Goal: Information Seeking & Learning: Learn about a topic

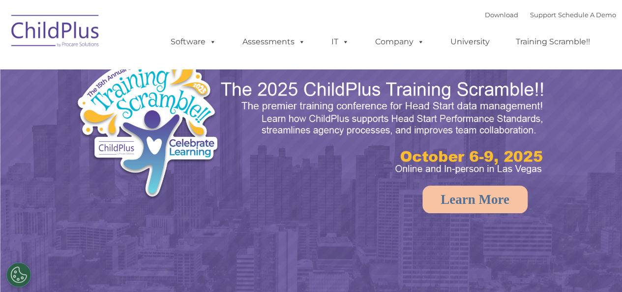
select select "MEDIUM"
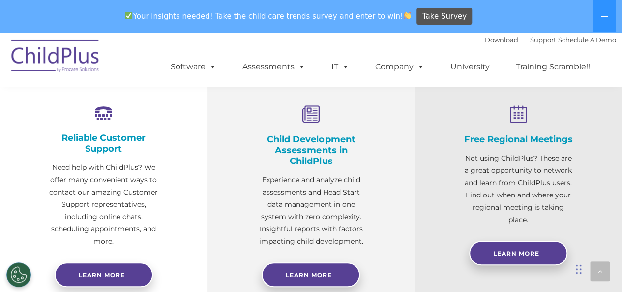
scroll to position [373, 0]
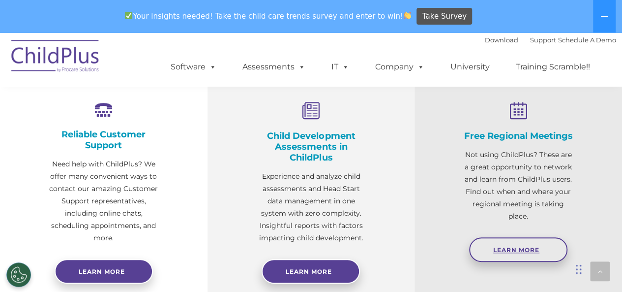
click at [530, 252] on link "Learn More" at bounding box center [518, 249] width 98 height 25
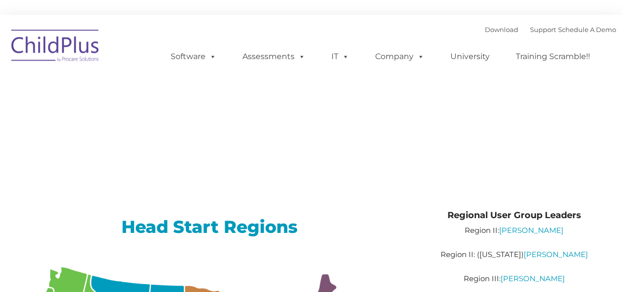
type input ""
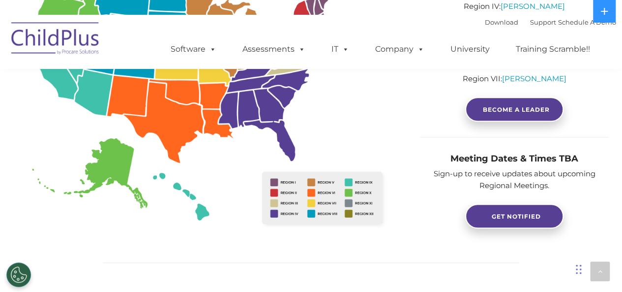
scroll to position [296, 0]
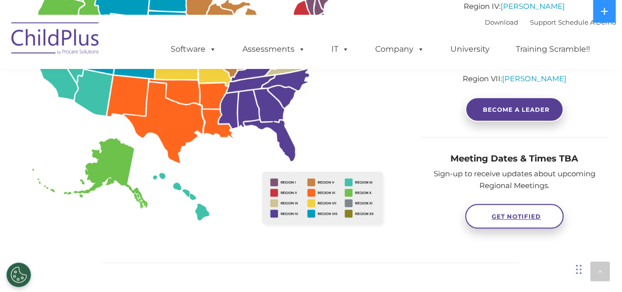
click at [528, 216] on span "GET NOTIFIED" at bounding box center [516, 216] width 49 height 7
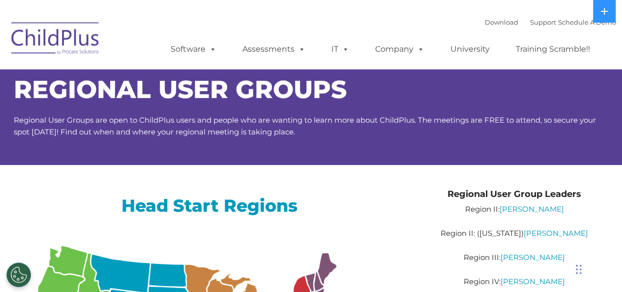
scroll to position [0, 0]
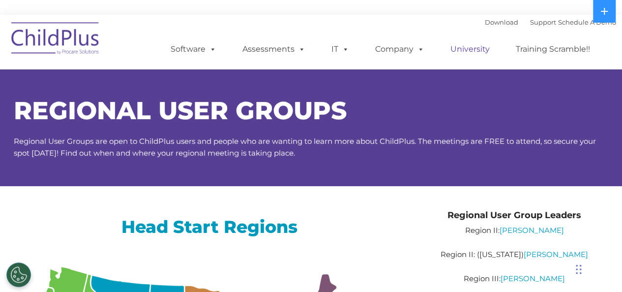
click at [460, 49] on link "University" at bounding box center [470, 49] width 59 height 20
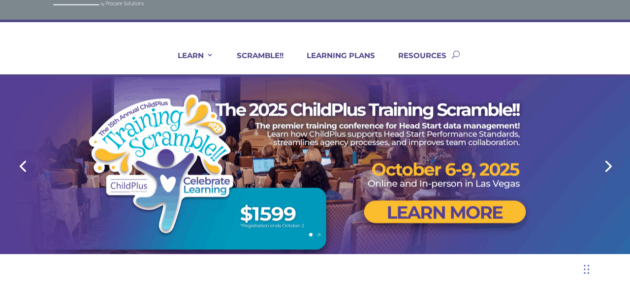
scroll to position [40, 0]
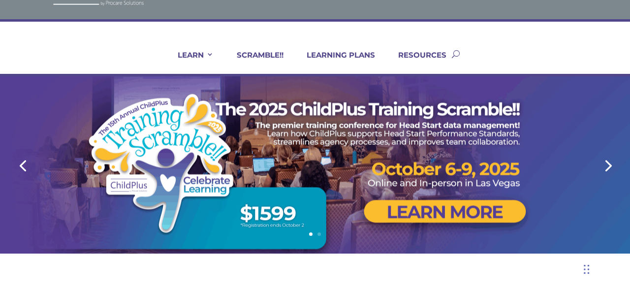
click at [605, 164] on link "Next" at bounding box center [607, 165] width 24 height 24
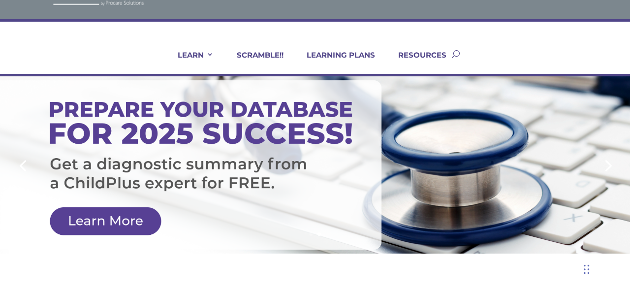
click at [610, 162] on link "Next" at bounding box center [607, 165] width 24 height 24
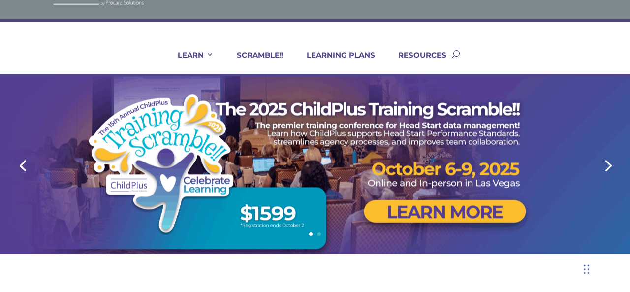
click at [610, 162] on link "Next" at bounding box center [607, 165] width 24 height 24
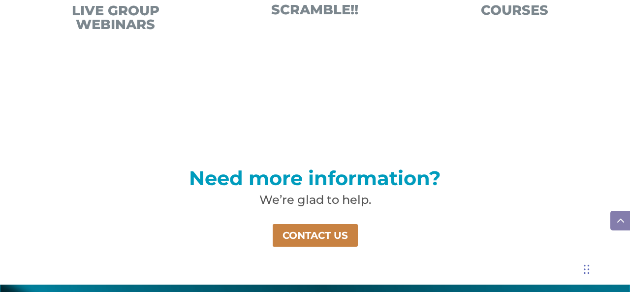
scroll to position [640, 0]
